Goal: Register for event/course

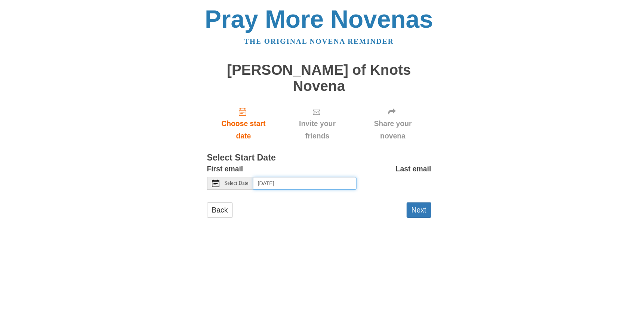
click at [272, 177] on input "[DATE]" at bounding box center [305, 183] width 103 height 13
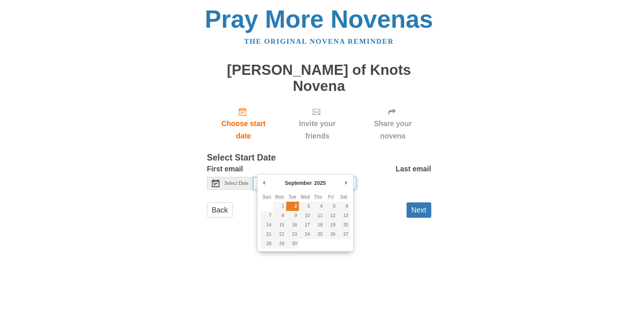
type input "Tuesday, September 2nd"
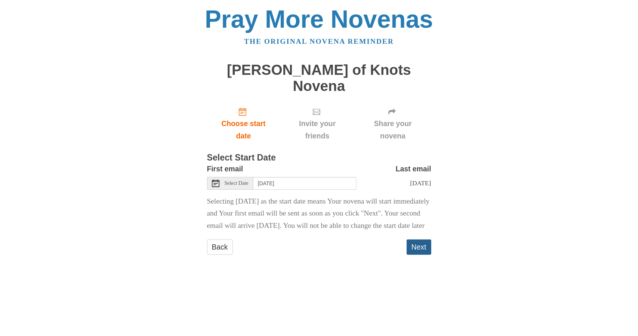
click at [418, 252] on button "Next" at bounding box center [419, 246] width 25 height 15
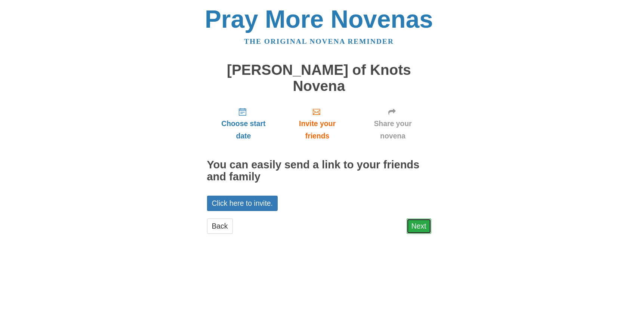
click at [418, 218] on link "Next" at bounding box center [419, 225] width 25 height 15
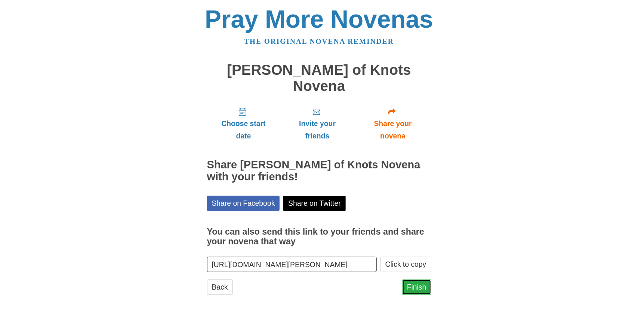
click at [421, 279] on link "Finish" at bounding box center [416, 286] width 29 height 15
